Goal: Check status: Check status

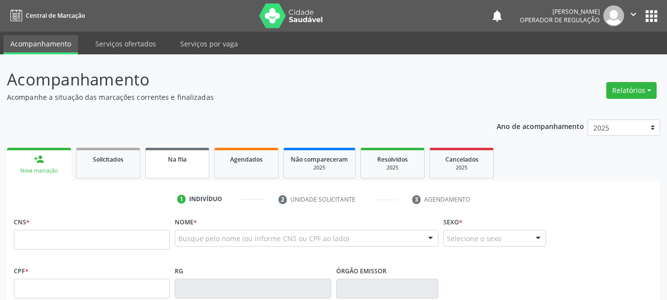
click at [186, 159] on span "Na fila" at bounding box center [177, 159] width 19 height 8
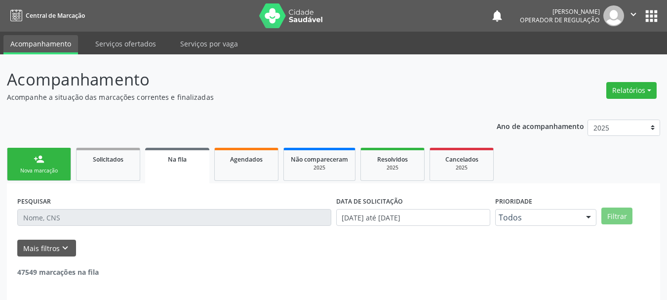
click at [174, 219] on input "text" at bounding box center [174, 217] width 314 height 17
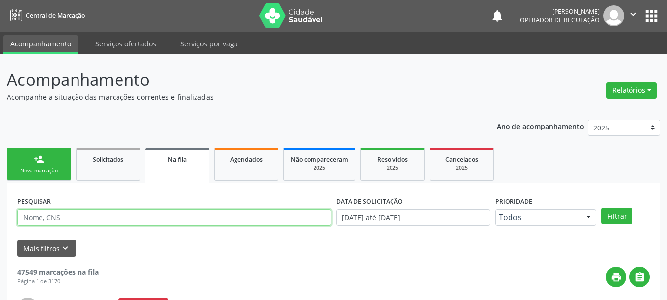
click at [175, 215] on input "text" at bounding box center [174, 217] width 314 height 17
type input "709804095657295"
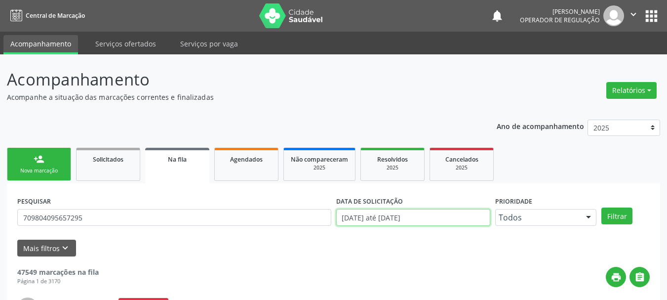
click at [413, 217] on input "[DATE] até [DATE]" at bounding box center [413, 217] width 154 height 17
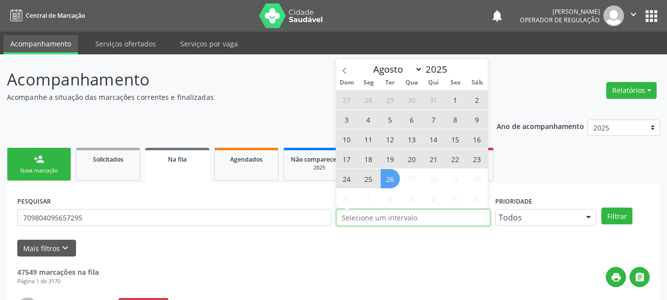
type input "2023"
select select "0"
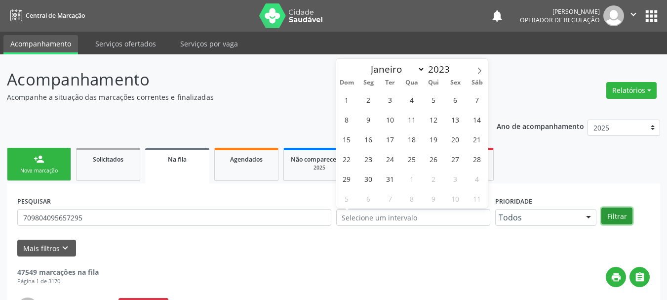
click at [614, 219] on button "Filtrar" at bounding box center [616, 215] width 31 height 17
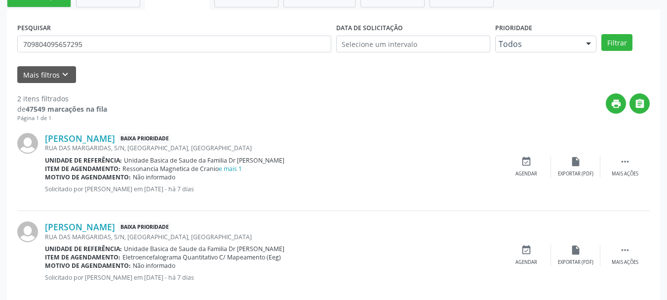
scroll to position [189, 0]
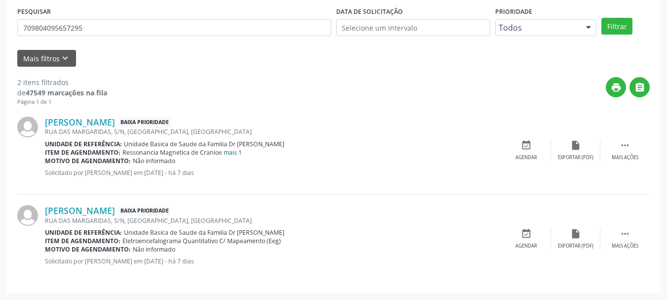
click at [228, 151] on link "e mais 1" at bounding box center [230, 152] width 23 height 8
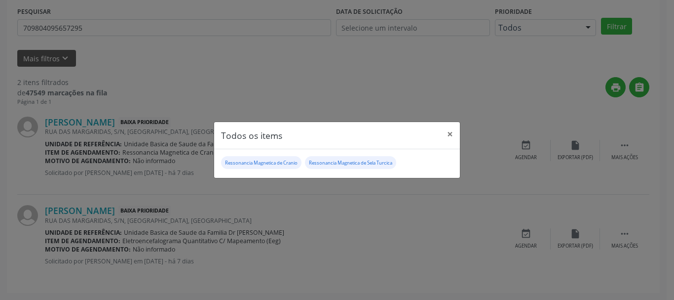
click at [377, 186] on div "Todos os items × Ressonancia Magnetica de Cranio Ressonancia Magnetica de Sela …" at bounding box center [337, 150] width 674 height 300
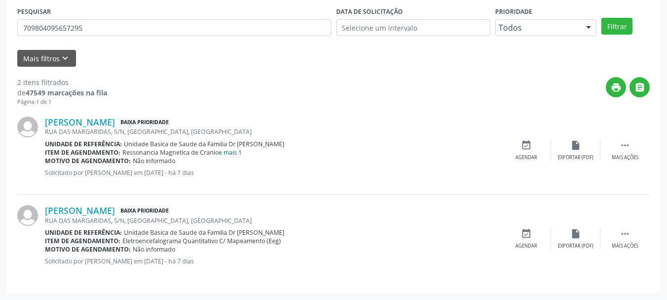
click at [222, 154] on link "e mais 1" at bounding box center [230, 152] width 23 height 8
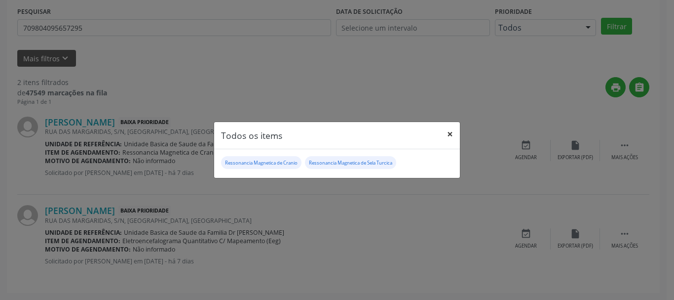
click at [449, 138] on button "×" at bounding box center [450, 134] width 20 height 24
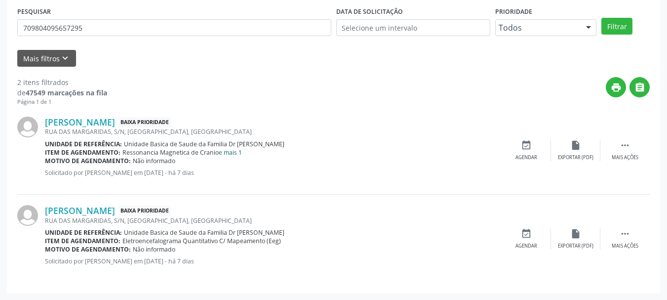
click at [233, 155] on link "e mais 1" at bounding box center [230, 152] width 23 height 8
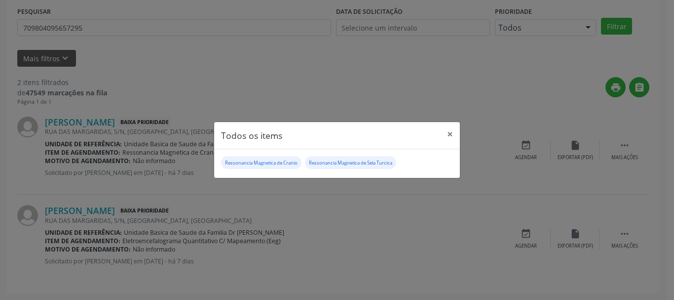
click at [137, 184] on div "Todos os items × Ressonancia Magnetica de Cranio Ressonancia Magnetica de Sela …" at bounding box center [337, 150] width 674 height 300
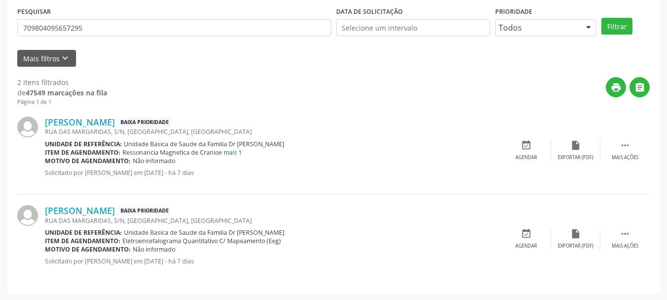
click at [227, 153] on link "e mais 1" at bounding box center [230, 152] width 23 height 8
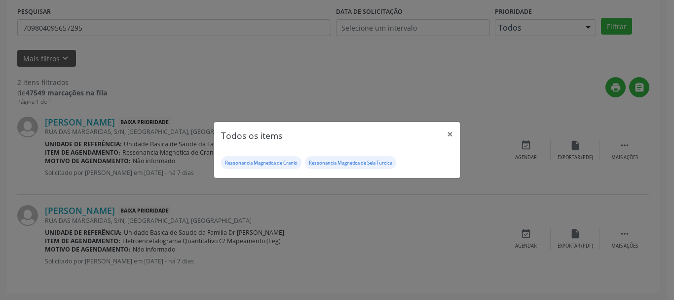
click at [199, 203] on div "Todos os items × Ressonancia Magnetica de Cranio Ressonancia Magnetica de Sela …" at bounding box center [337, 150] width 674 height 300
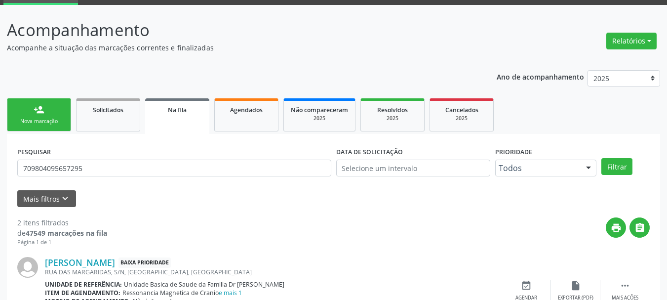
scroll to position [0, 0]
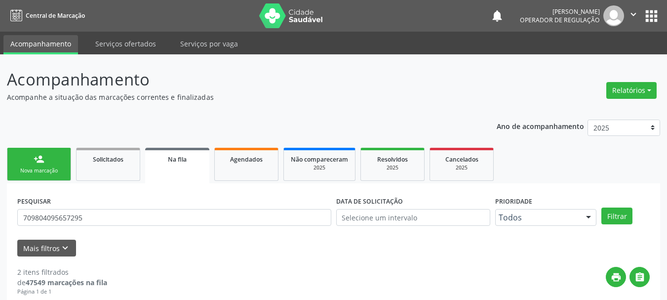
click at [634, 14] on icon "" at bounding box center [633, 14] width 11 height 11
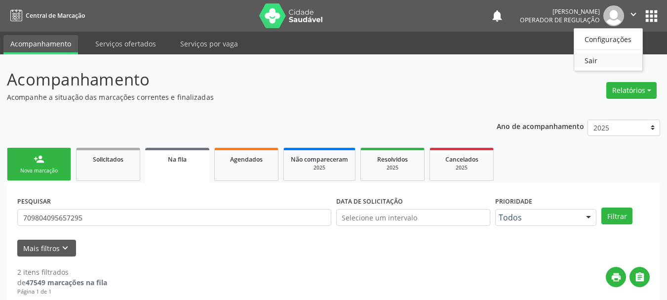
click at [592, 60] on link "Sair" at bounding box center [608, 60] width 68 height 14
